Goal: Check status: Check status

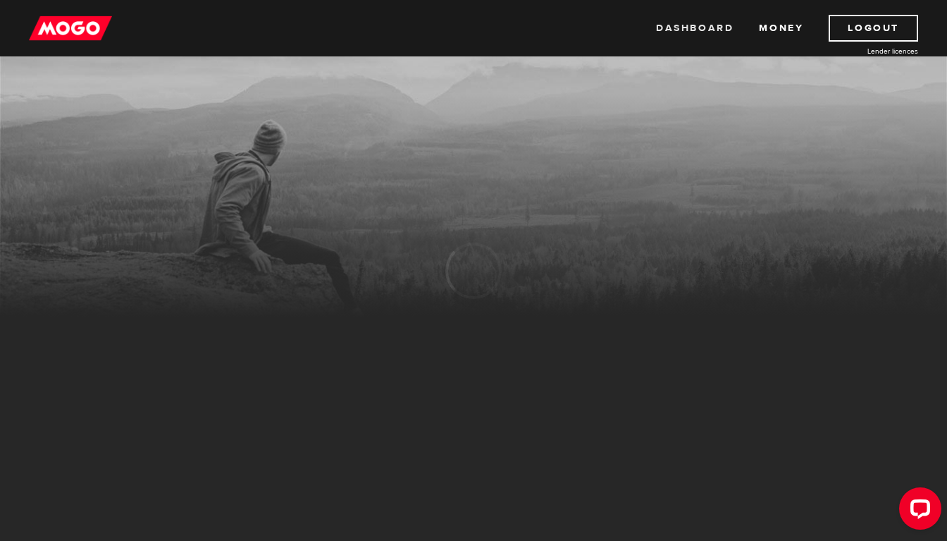
click at [704, 25] on link "Dashboard" at bounding box center [695, 28] width 78 height 27
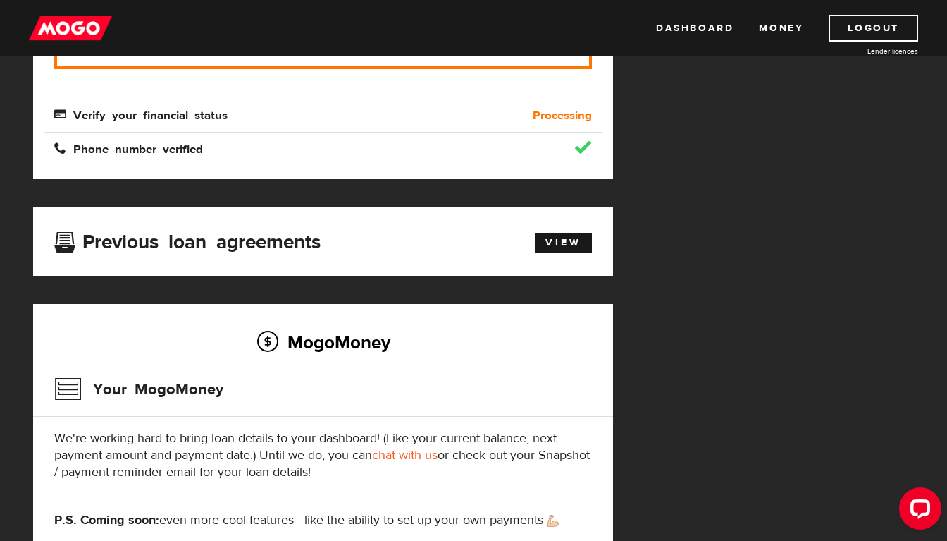
scroll to position [352, 0]
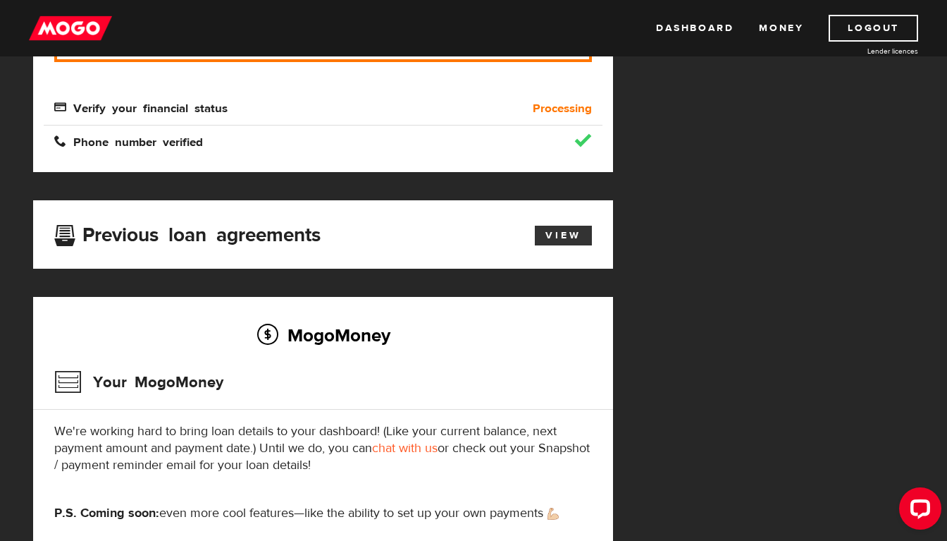
click at [562, 242] on link "View" at bounding box center [563, 236] width 57 height 20
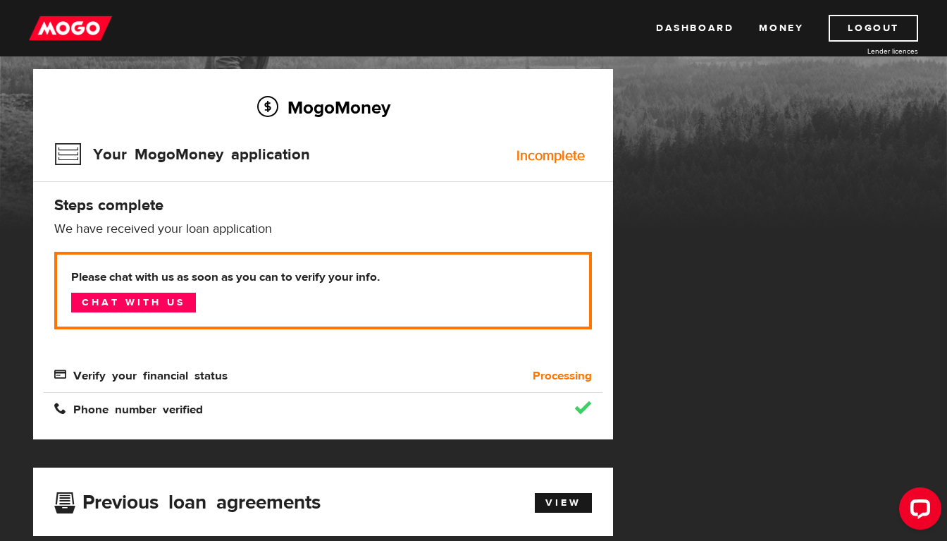
scroll to position [70, 0]
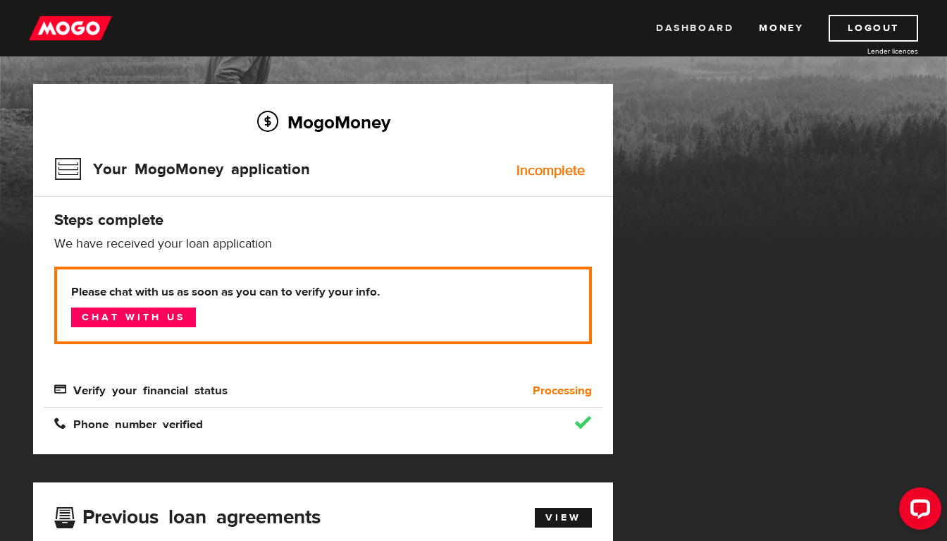
click at [694, 27] on link "Dashboard" at bounding box center [695, 28] width 78 height 27
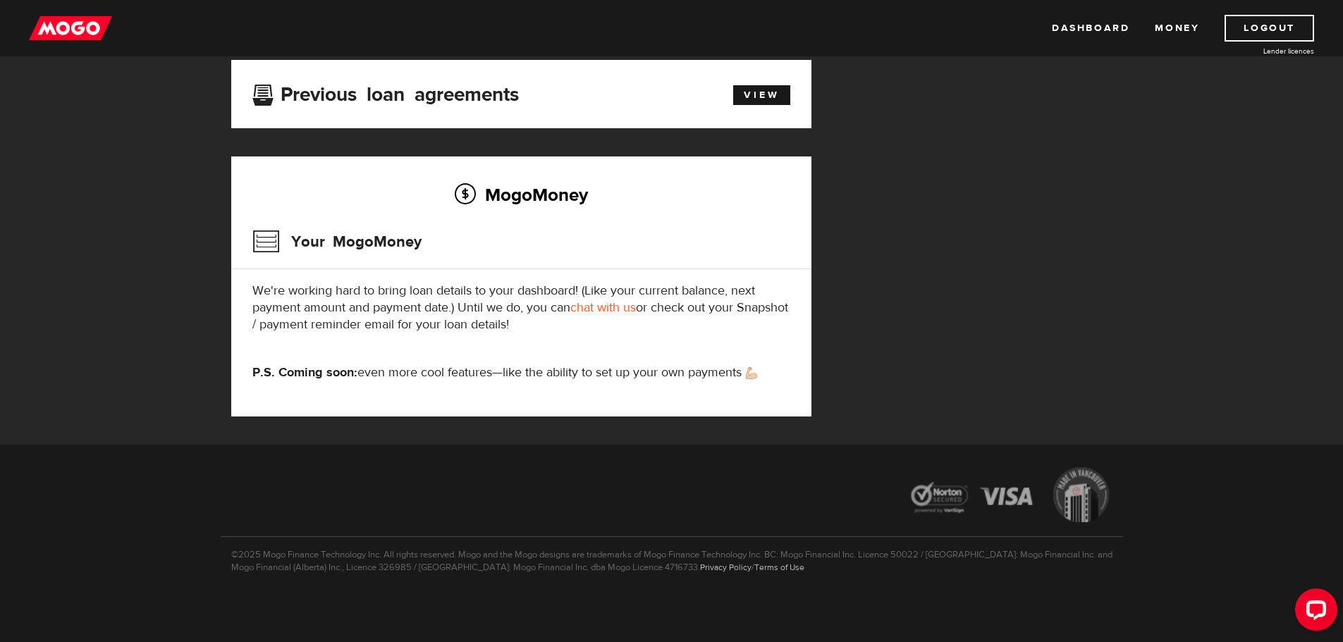
scroll to position [507, 0]
click at [364, 233] on h3 "Your MogoMoney" at bounding box center [336, 241] width 169 height 37
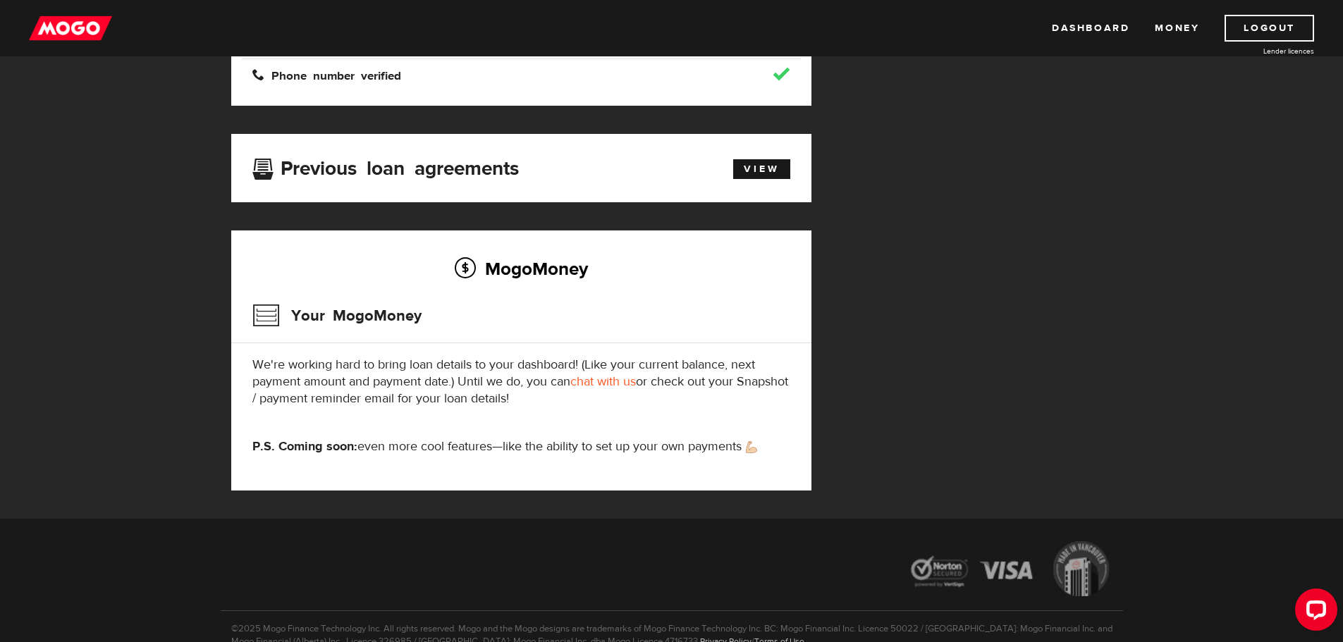
scroll to position [295, 0]
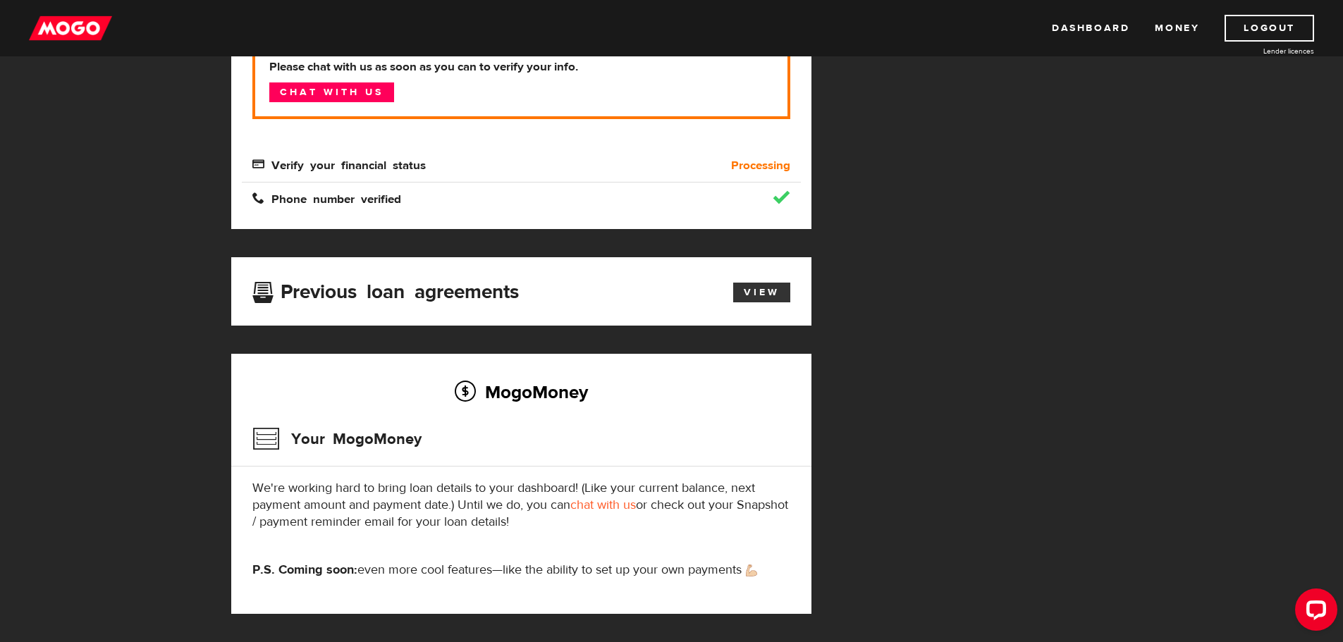
click at [764, 302] on link "View" at bounding box center [761, 293] width 57 height 20
